Goal: Ask a question

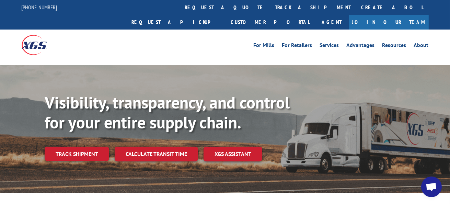
scroll to position [388, 0]
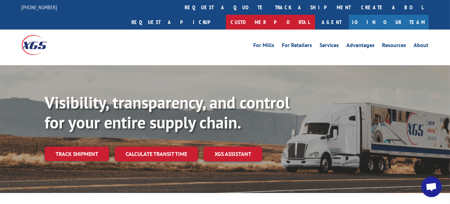
click at [315, 15] on link "Customer Portal" at bounding box center [270, 22] width 89 height 15
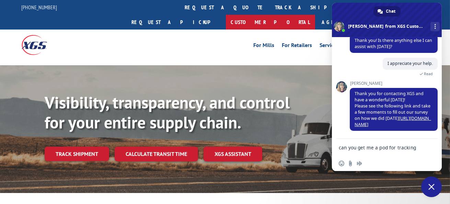
type textarea "can you get me a pod for tracking # 17517622 please"
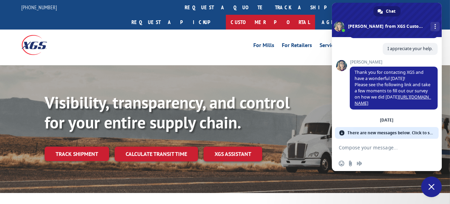
type textarea "Thanks all I hsav"
